Goal: Task Accomplishment & Management: Use online tool/utility

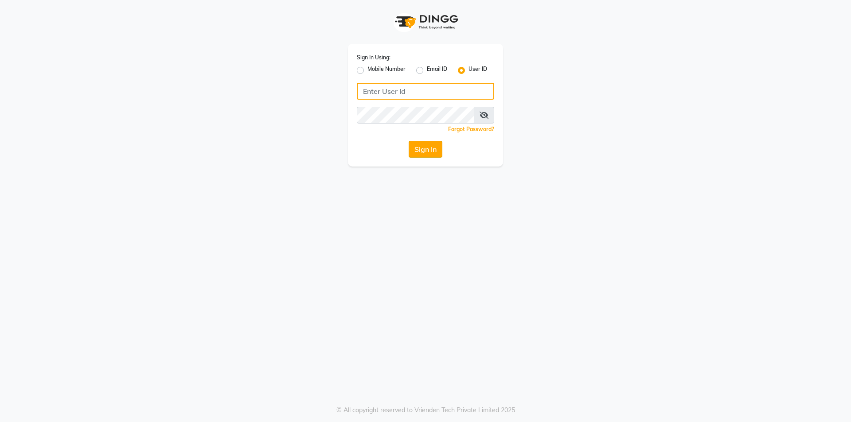
type input "trendsfamily"
click at [420, 149] on button "Sign In" at bounding box center [426, 149] width 34 height 17
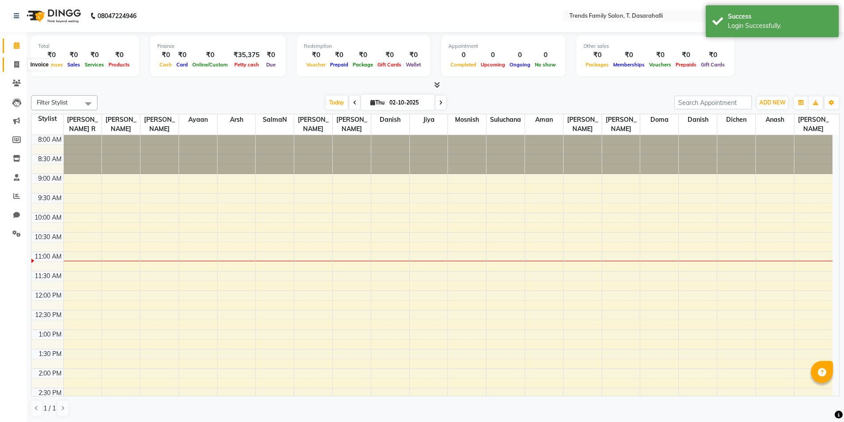
click at [14, 64] on icon at bounding box center [16, 64] width 5 height 7
select select "8481"
select select "service"
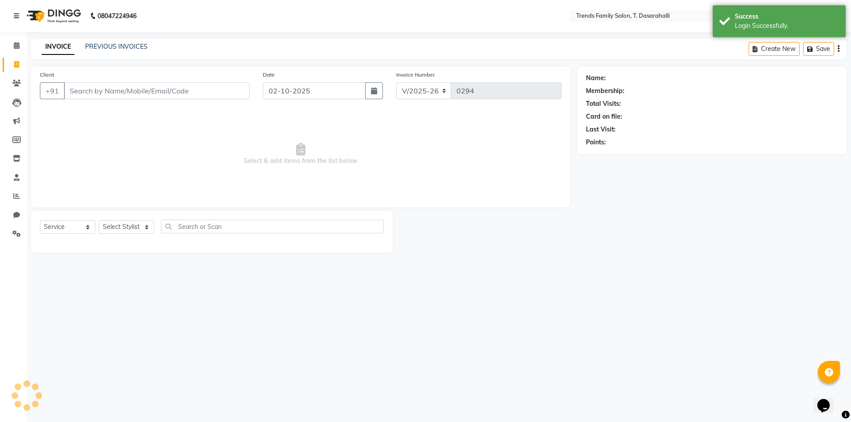
click at [175, 91] on input "Client" at bounding box center [157, 90] width 186 height 17
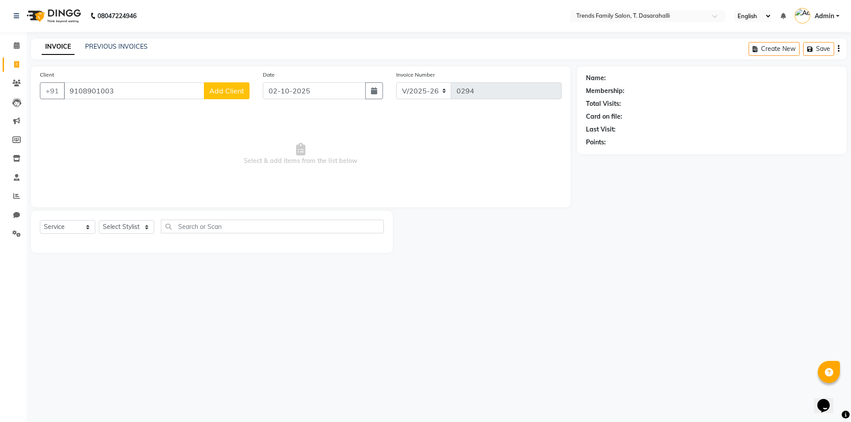
type input "9108901003"
click at [232, 92] on span "Add Client" at bounding box center [226, 90] width 35 height 9
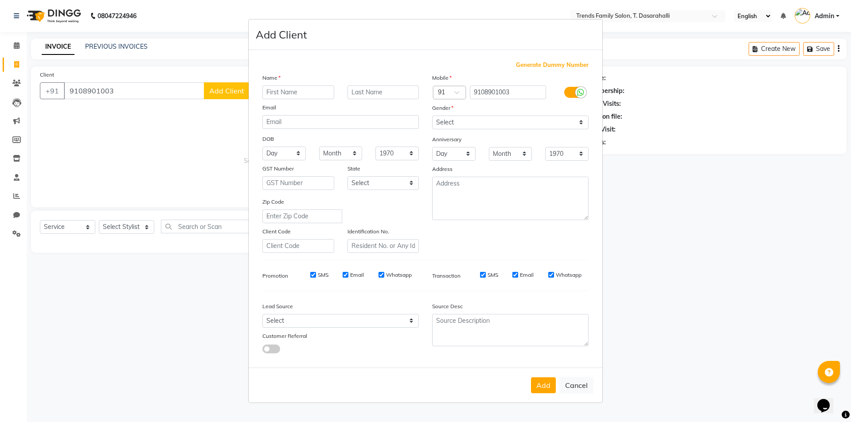
click at [300, 91] on input "text" at bounding box center [298, 93] width 72 height 14
type input "o"
type input "[PERSON_NAME]"
drag, startPoint x: 460, startPoint y: 124, endPoint x: 457, endPoint y: 129, distance: 5.6
click at [459, 124] on select "Select [DEMOGRAPHIC_DATA] [DEMOGRAPHIC_DATA] Other Prefer Not To Say" at bounding box center [510, 123] width 156 height 14
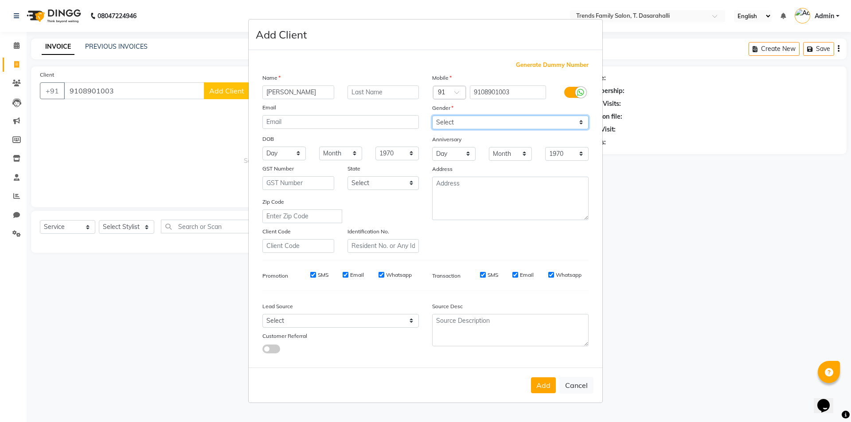
select select "[DEMOGRAPHIC_DATA]"
click at [432, 116] on select "Select [DEMOGRAPHIC_DATA] [DEMOGRAPHIC_DATA] Other Prefer Not To Say" at bounding box center [510, 123] width 156 height 14
drag, startPoint x: 545, startPoint y: 384, endPoint x: 422, endPoint y: 408, distance: 125.4
click at [545, 384] on button "Add" at bounding box center [543, 386] width 25 height 16
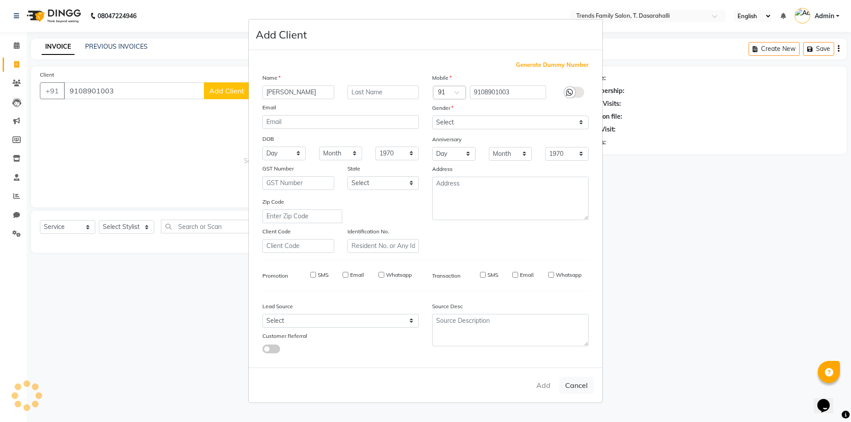
select select
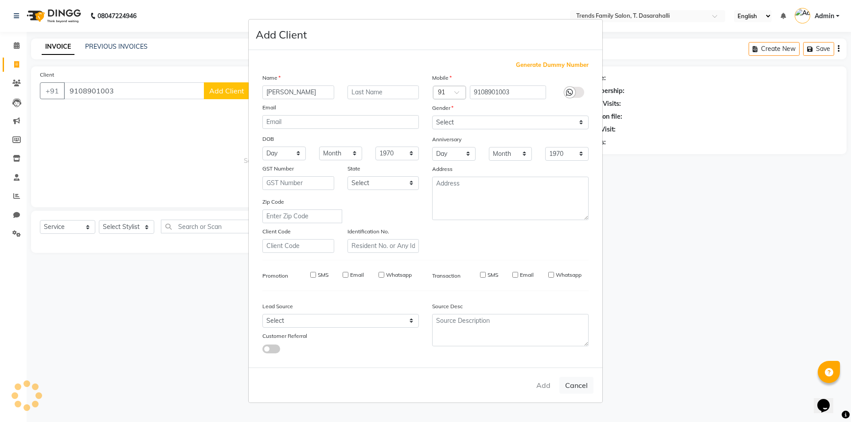
select select
checkbox input "false"
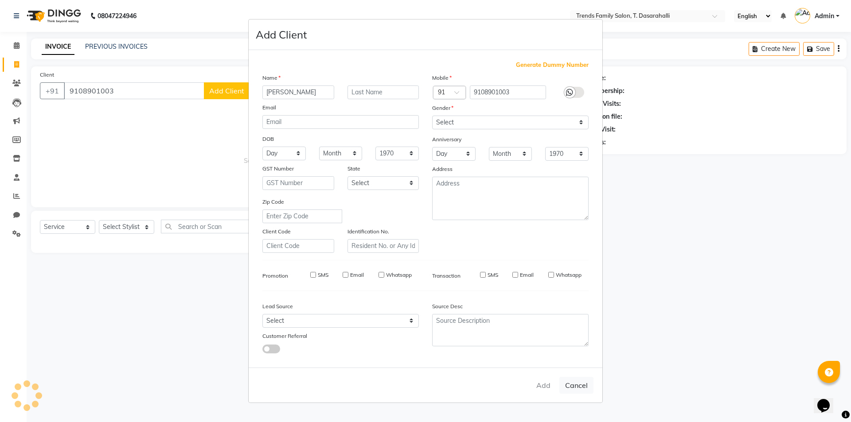
checkbox input "false"
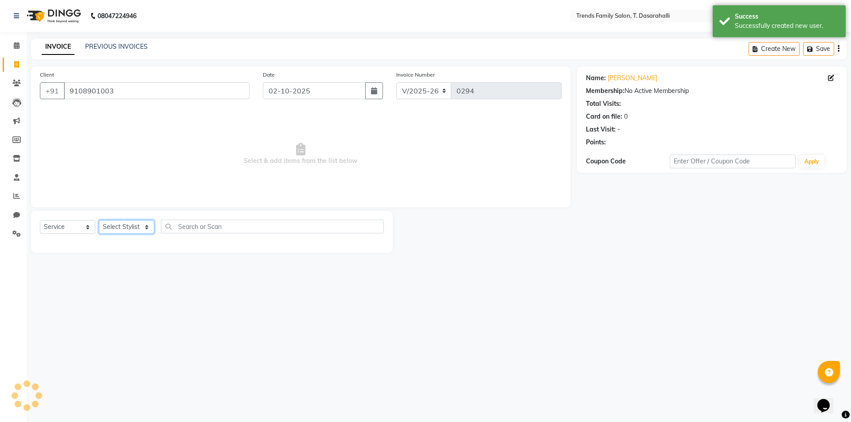
click at [136, 226] on select "Select Stylist [PERSON_NAME] [PERSON_NAME] Ayaan [PERSON_NAME] Danish Danish [P…" at bounding box center [126, 227] width 55 height 14
select select "84570"
click at [99, 220] on select "Select Stylist [PERSON_NAME] [PERSON_NAME] Ayaan [PERSON_NAME] Danish Danish [P…" at bounding box center [126, 227] width 55 height 14
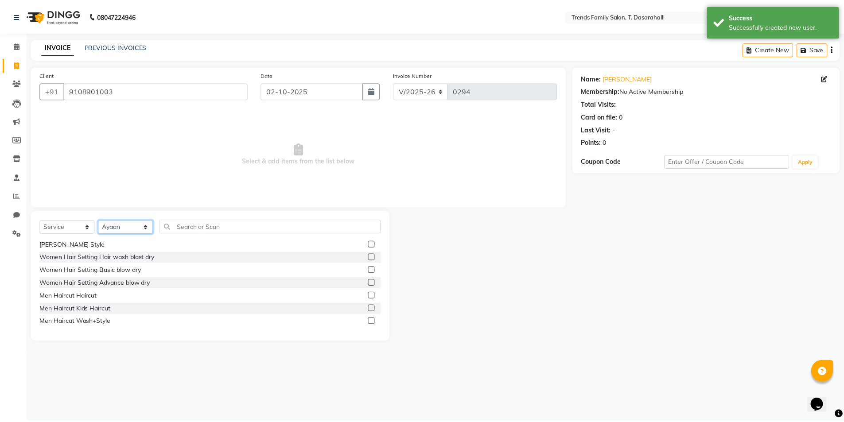
scroll to position [89, 0]
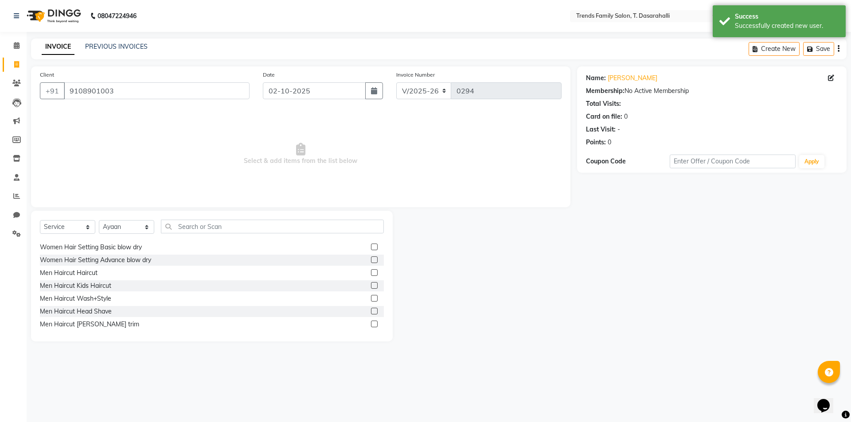
click at [371, 272] on label at bounding box center [374, 272] width 7 height 7
click at [371, 272] on input "checkbox" at bounding box center [374, 273] width 6 height 6
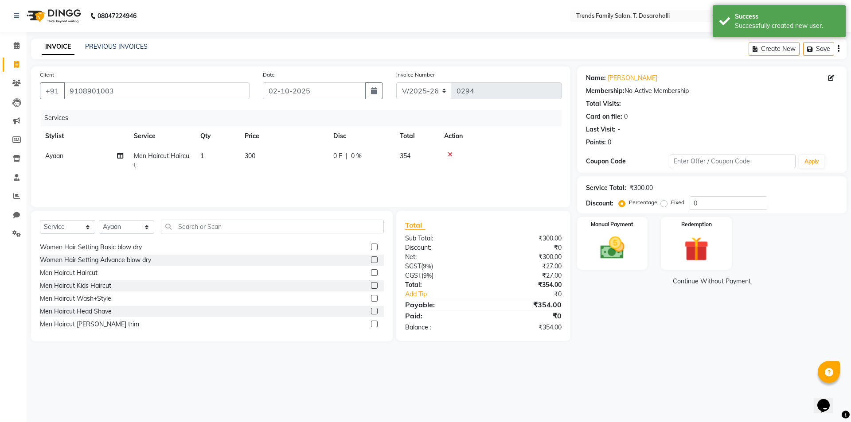
checkbox input "false"
click at [260, 152] on td "300" at bounding box center [283, 160] width 89 height 29
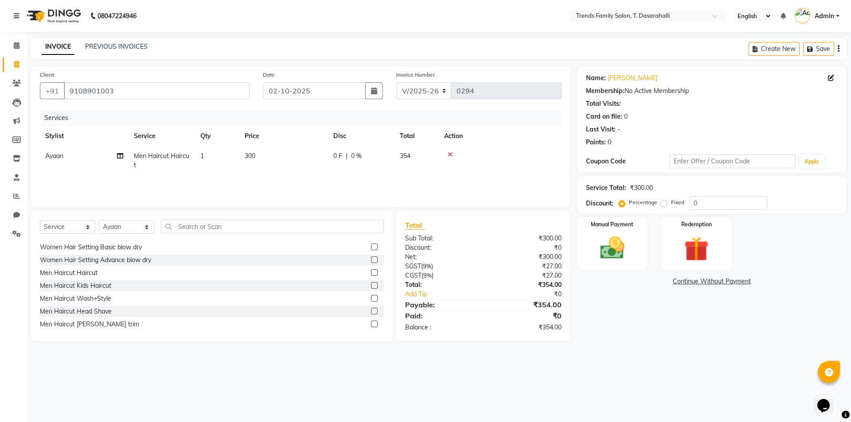
select select "84570"
drag, startPoint x: 206, startPoint y: 157, endPoint x: 94, endPoint y: 151, distance: 111.8
click at [104, 153] on tr "[PERSON_NAME] [PERSON_NAME] [PERSON_NAME] Danish Danish [PERSON_NAME] R Dichen …" at bounding box center [301, 163] width 522 height 34
type input "320"
click at [597, 245] on img at bounding box center [612, 248] width 41 height 29
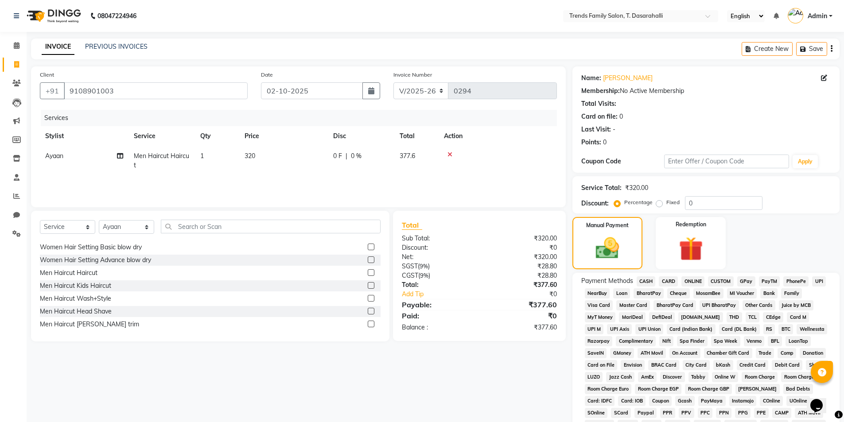
click at [693, 282] on span "ONLINE" at bounding box center [693, 281] width 23 height 10
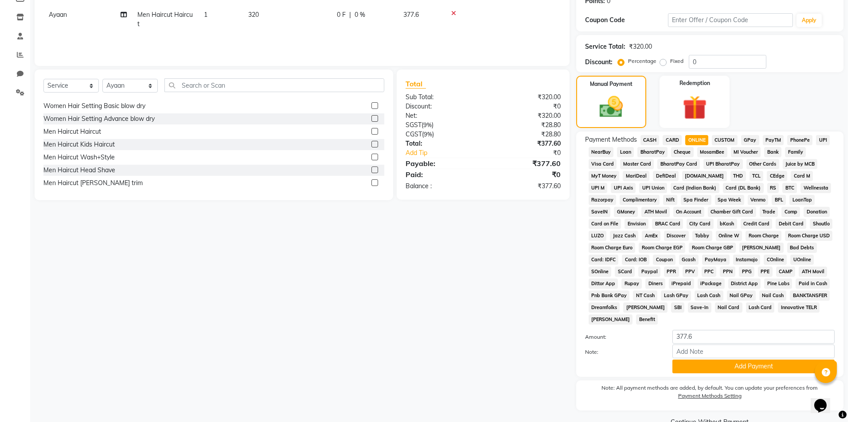
scroll to position [0, 0]
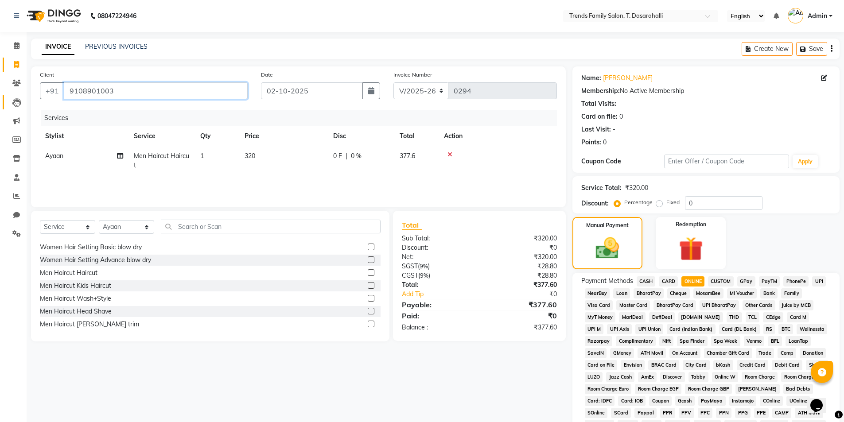
drag, startPoint x: 144, startPoint y: 87, endPoint x: 5, endPoint y: 109, distance: 140.4
click at [0, 105] on app-home "08047224946 Select Location × Trends Family Salon, T. Dasarahalli English ENGLI…" at bounding box center [422, 292] width 844 height 584
click at [16, 232] on icon at bounding box center [16, 233] width 8 height 7
click at [14, 233] on icon at bounding box center [16, 233] width 8 height 7
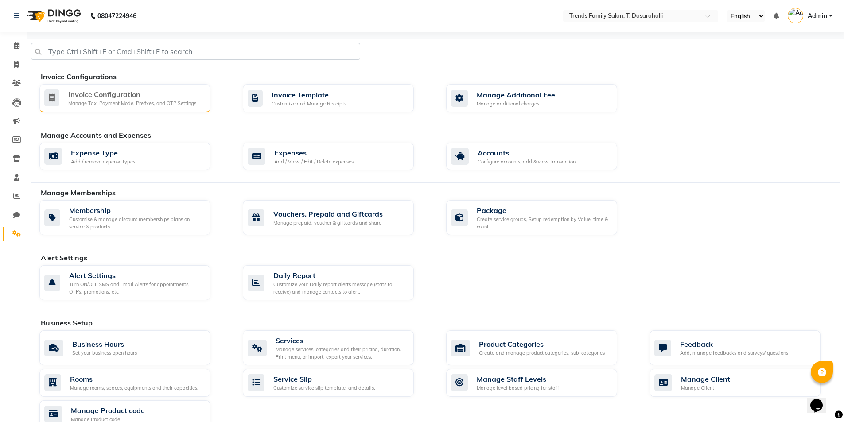
click at [113, 99] on div "Invoice Configuration" at bounding box center [132, 94] width 128 height 11
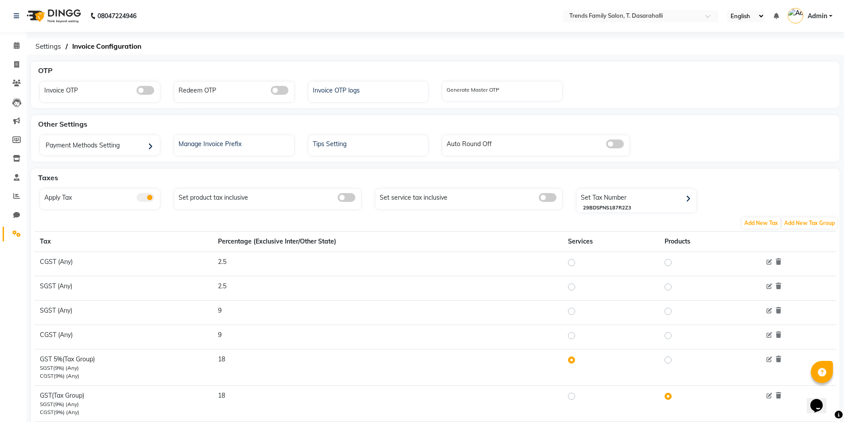
click at [140, 199] on span at bounding box center [145, 197] width 18 height 9
click at [136, 199] on input "checkbox" at bounding box center [136, 199] width 0 height 0
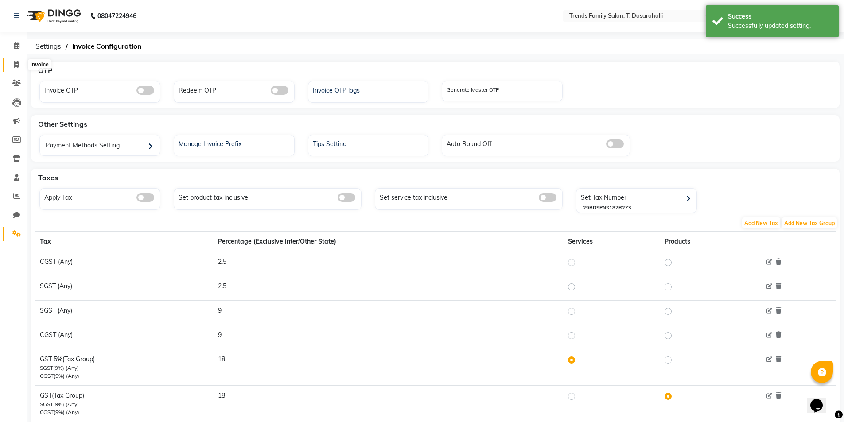
click at [16, 65] on icon at bounding box center [16, 64] width 5 height 7
select select "8481"
select select "service"
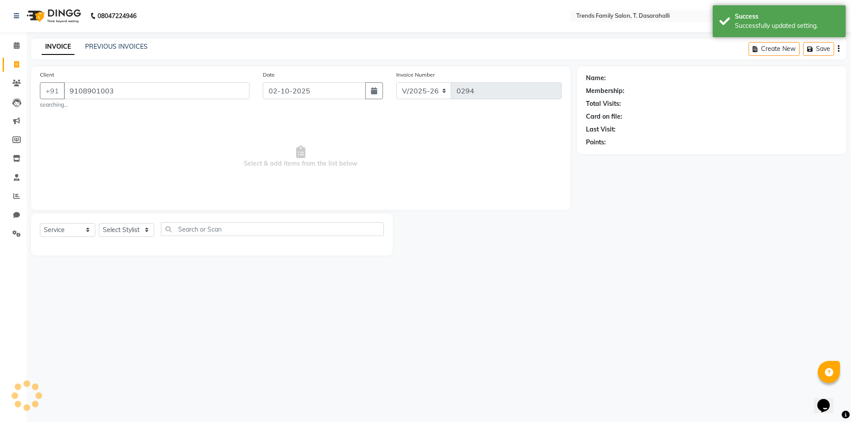
type input "9108901003"
click at [147, 233] on select "Select Stylist [PERSON_NAME] [PERSON_NAME] Ayaan [PERSON_NAME] Danish Danish [P…" at bounding box center [126, 230] width 55 height 14
select select "84570"
click at [99, 223] on select "Select Stylist [PERSON_NAME] [PERSON_NAME] Ayaan [PERSON_NAME] Danish Danish [P…" at bounding box center [126, 230] width 55 height 14
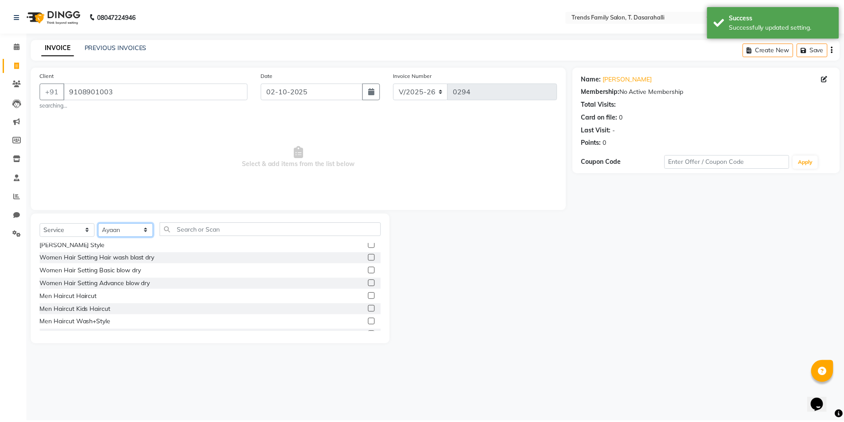
scroll to position [89, 0]
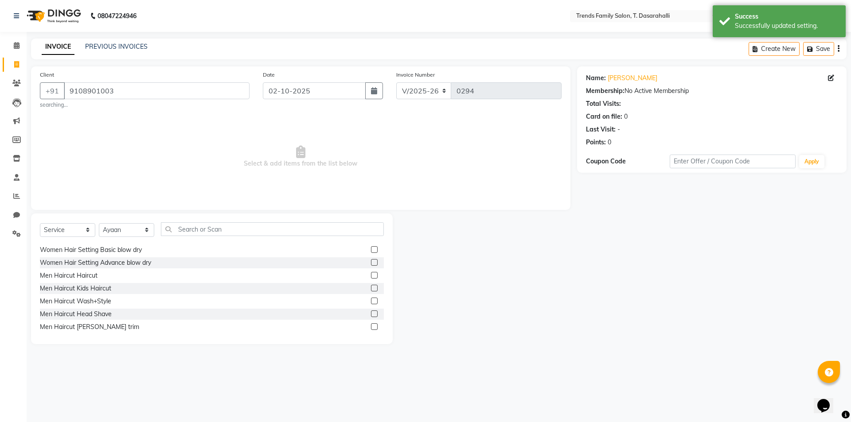
click at [371, 276] on label at bounding box center [374, 275] width 7 height 7
click at [371, 276] on input "checkbox" at bounding box center [374, 276] width 6 height 6
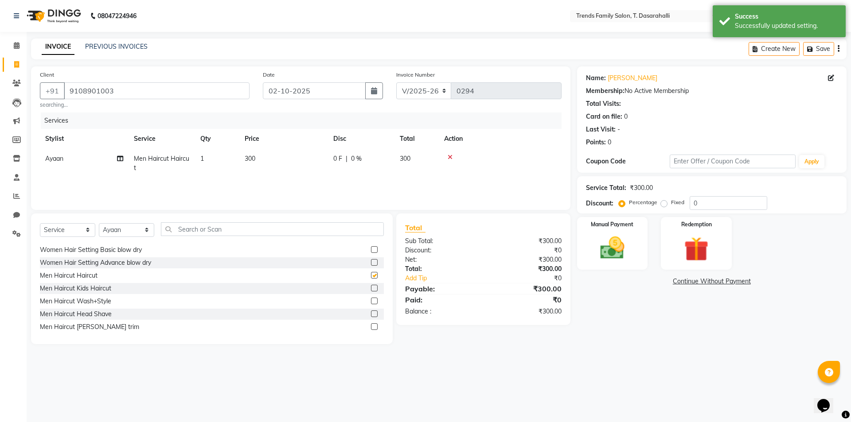
checkbox input "false"
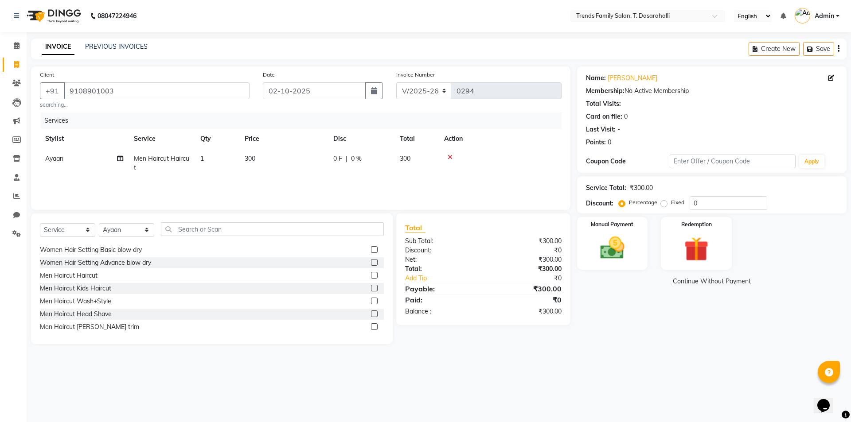
click at [241, 154] on td "300" at bounding box center [283, 163] width 89 height 29
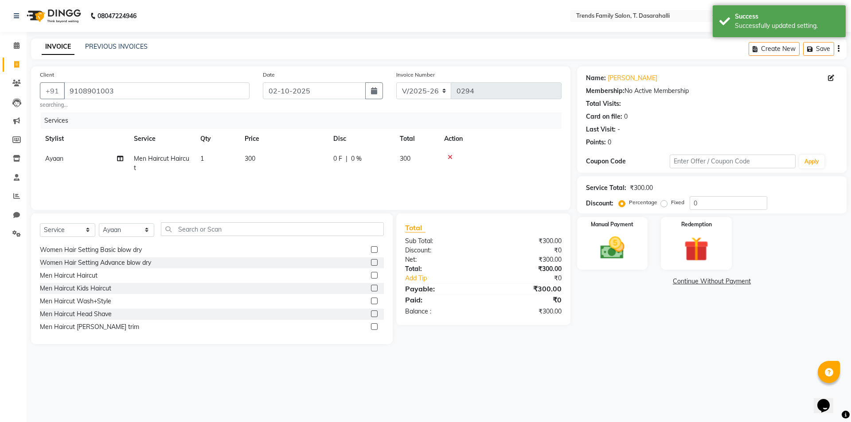
select select "84570"
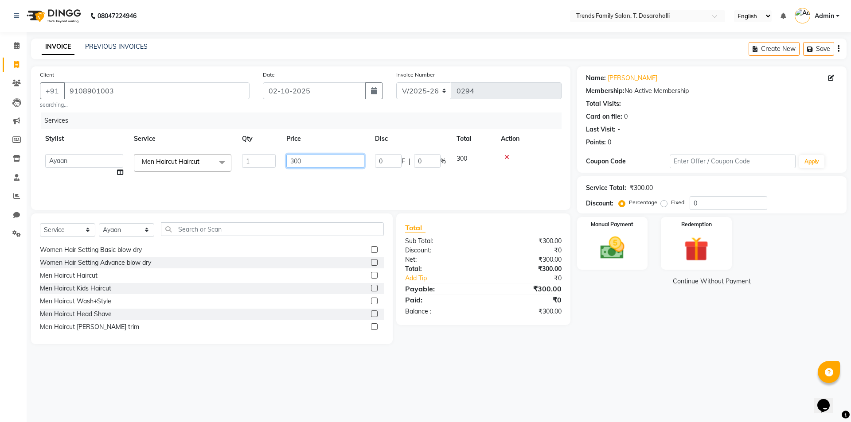
drag, startPoint x: 320, startPoint y: 161, endPoint x: 92, endPoint y: 132, distance: 230.5
click at [149, 159] on tr "[PERSON_NAME] [PERSON_NAME] [PERSON_NAME] Danish Danish [PERSON_NAME] R Dichen …" at bounding box center [301, 166] width 522 height 34
type input "320"
click at [639, 241] on div "Manual Payment" at bounding box center [612, 243] width 74 height 55
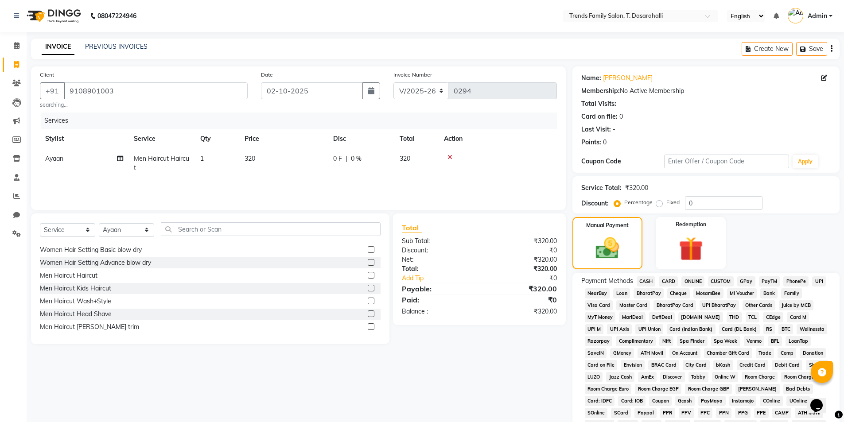
click at [685, 279] on span "ONLINE" at bounding box center [693, 281] width 23 height 10
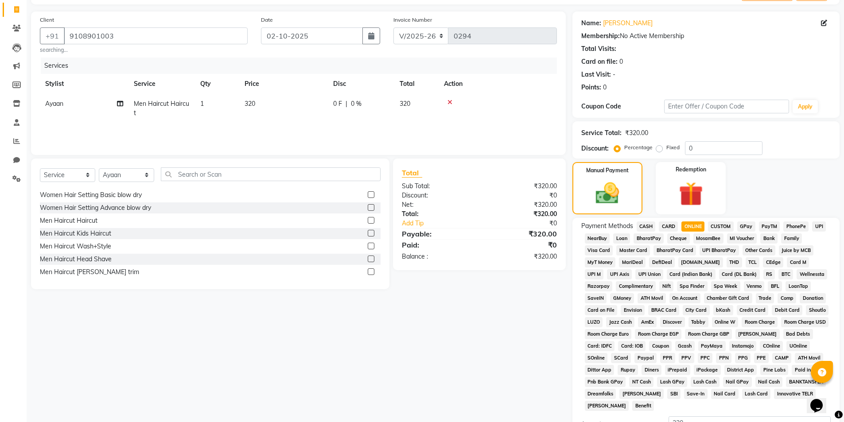
scroll to position [161, 0]
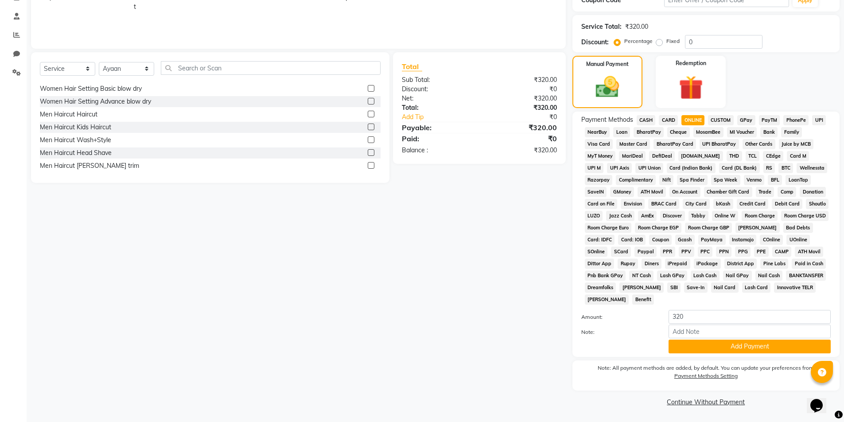
drag, startPoint x: 705, startPoint y: 350, endPoint x: 695, endPoint y: 397, distance: 48.6
click at [705, 350] on button "Add Payment" at bounding box center [750, 347] width 162 height 14
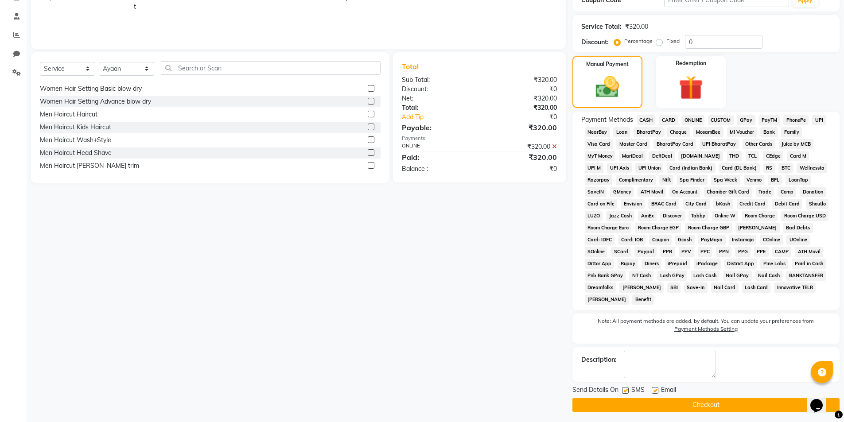
click at [693, 401] on button "Checkout" at bounding box center [705, 405] width 267 height 14
